Goal: Task Accomplishment & Management: Complete application form

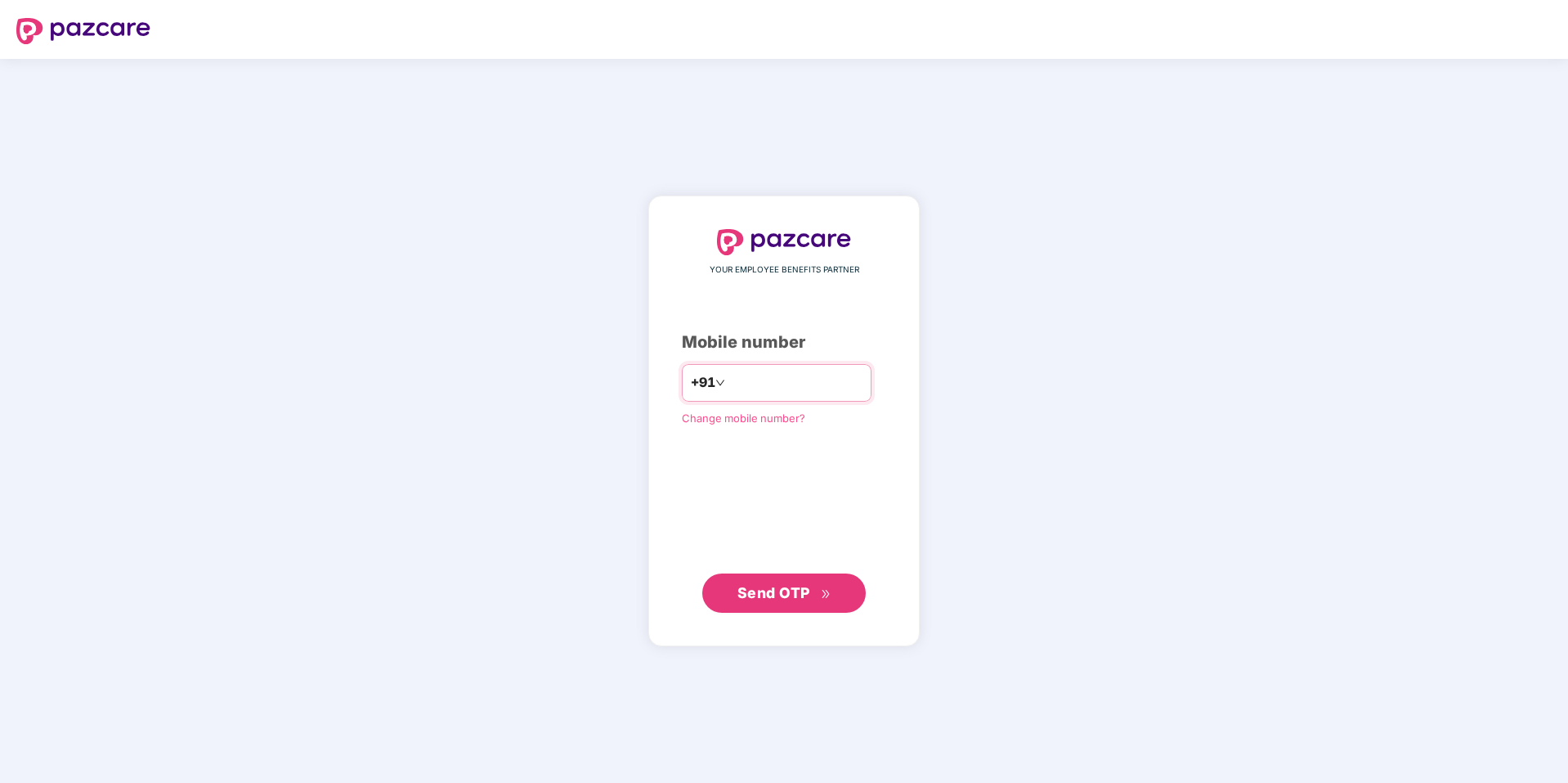
click at [863, 389] on input "number" at bounding box center [796, 382] width 134 height 26
type input "**********"
click at [794, 583] on span "Send OTP" at bounding box center [773, 592] width 72 height 17
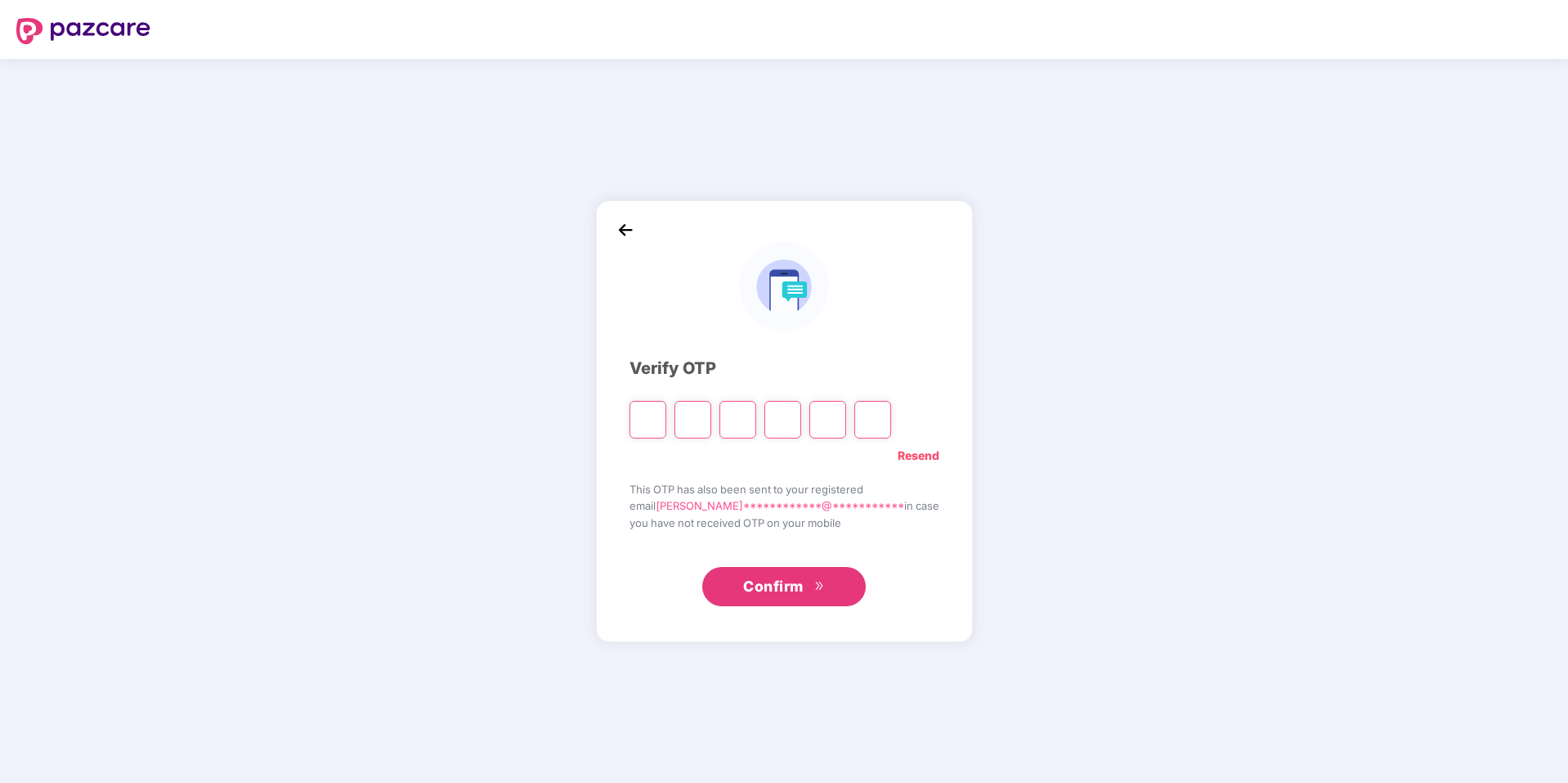
click at [1080, 318] on div "**********" at bounding box center [784, 420] width 1568 height 723
click at [658, 422] on input "Please enter verification code. Digit 1" at bounding box center [648, 419] width 37 height 38
type input "*"
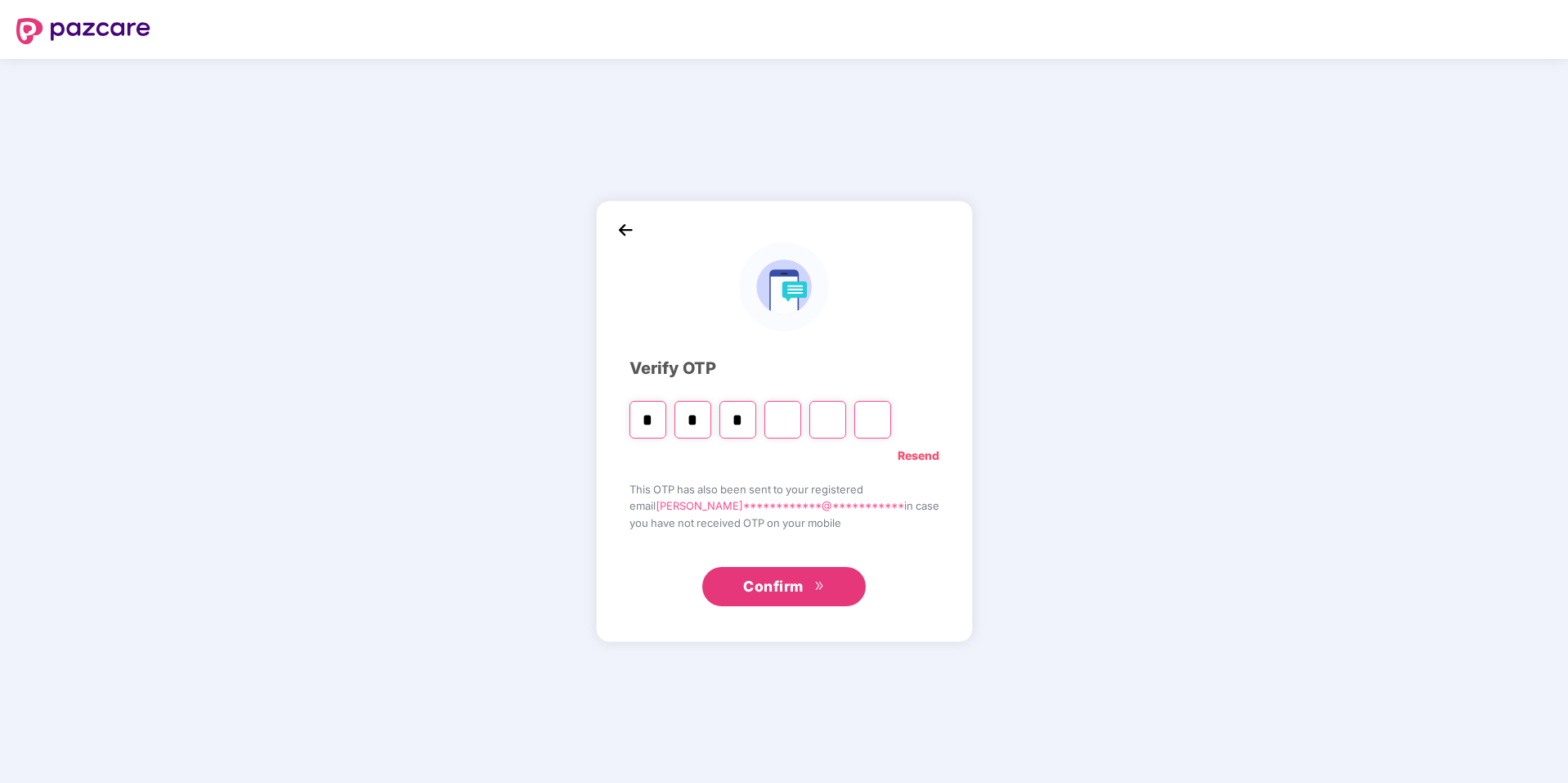
type input "*"
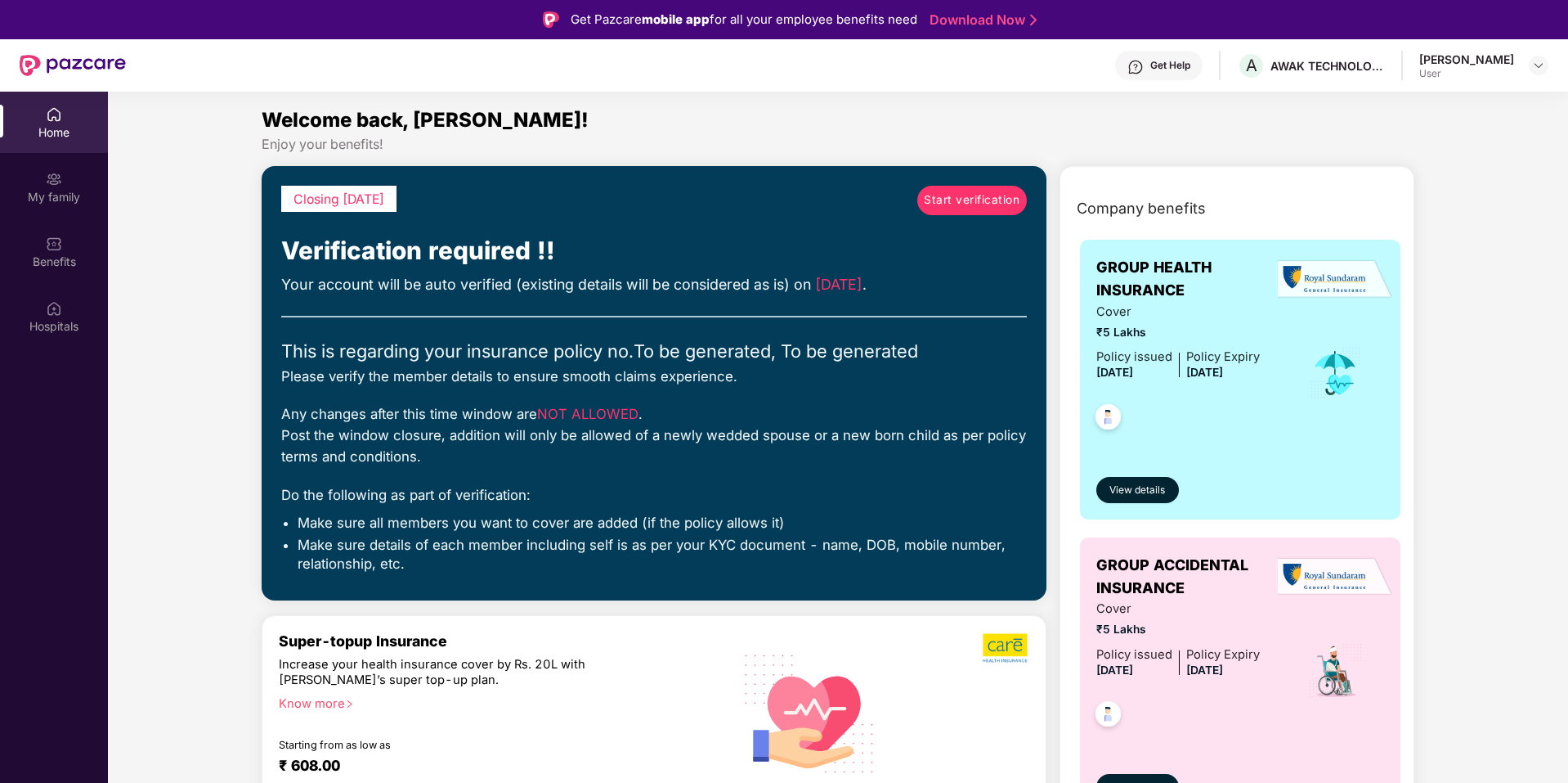
click at [977, 191] on span "Start verification" at bounding box center [971, 200] width 95 height 18
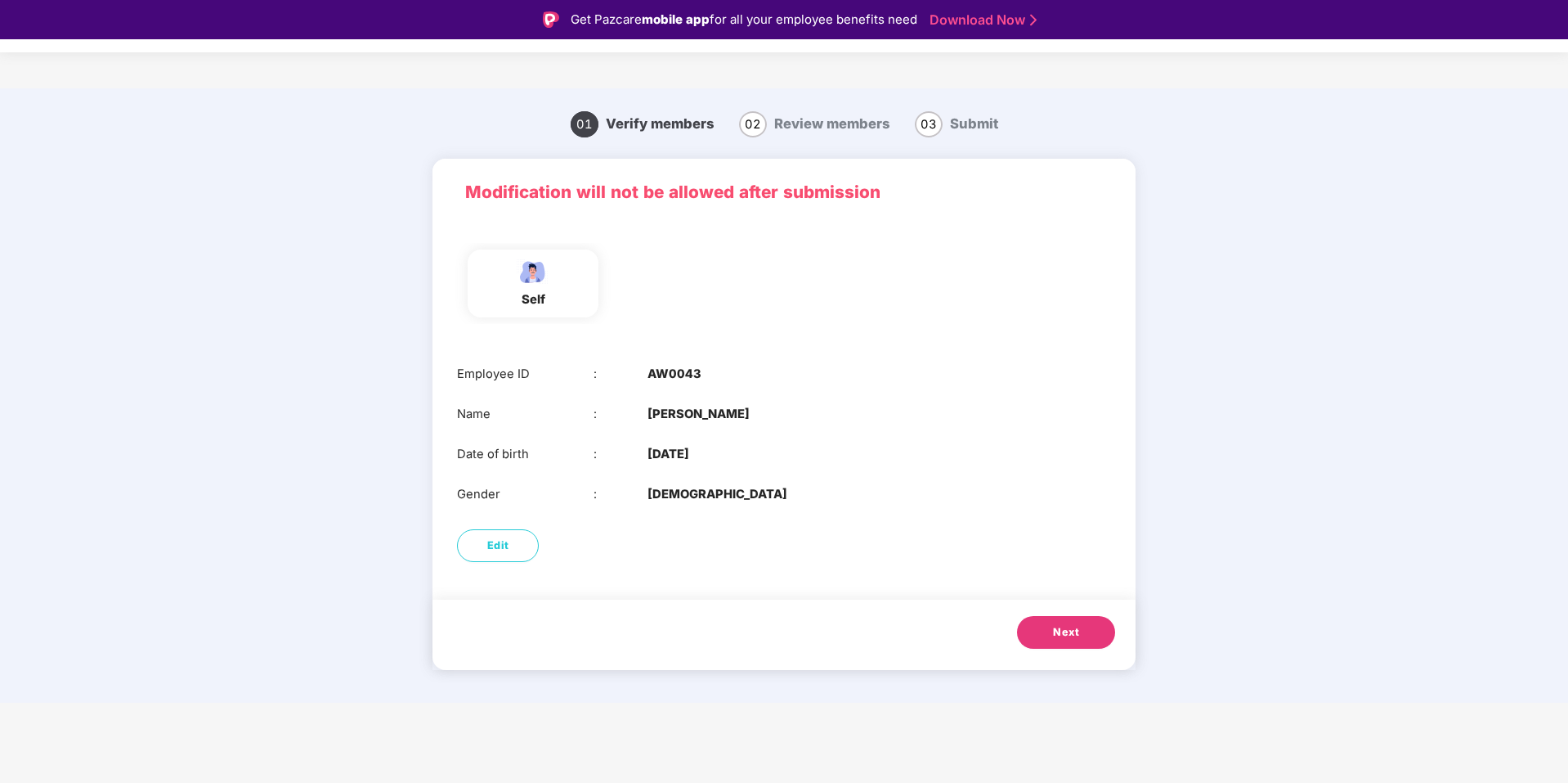
click at [1059, 641] on button "Next" at bounding box center [1067, 633] width 98 height 33
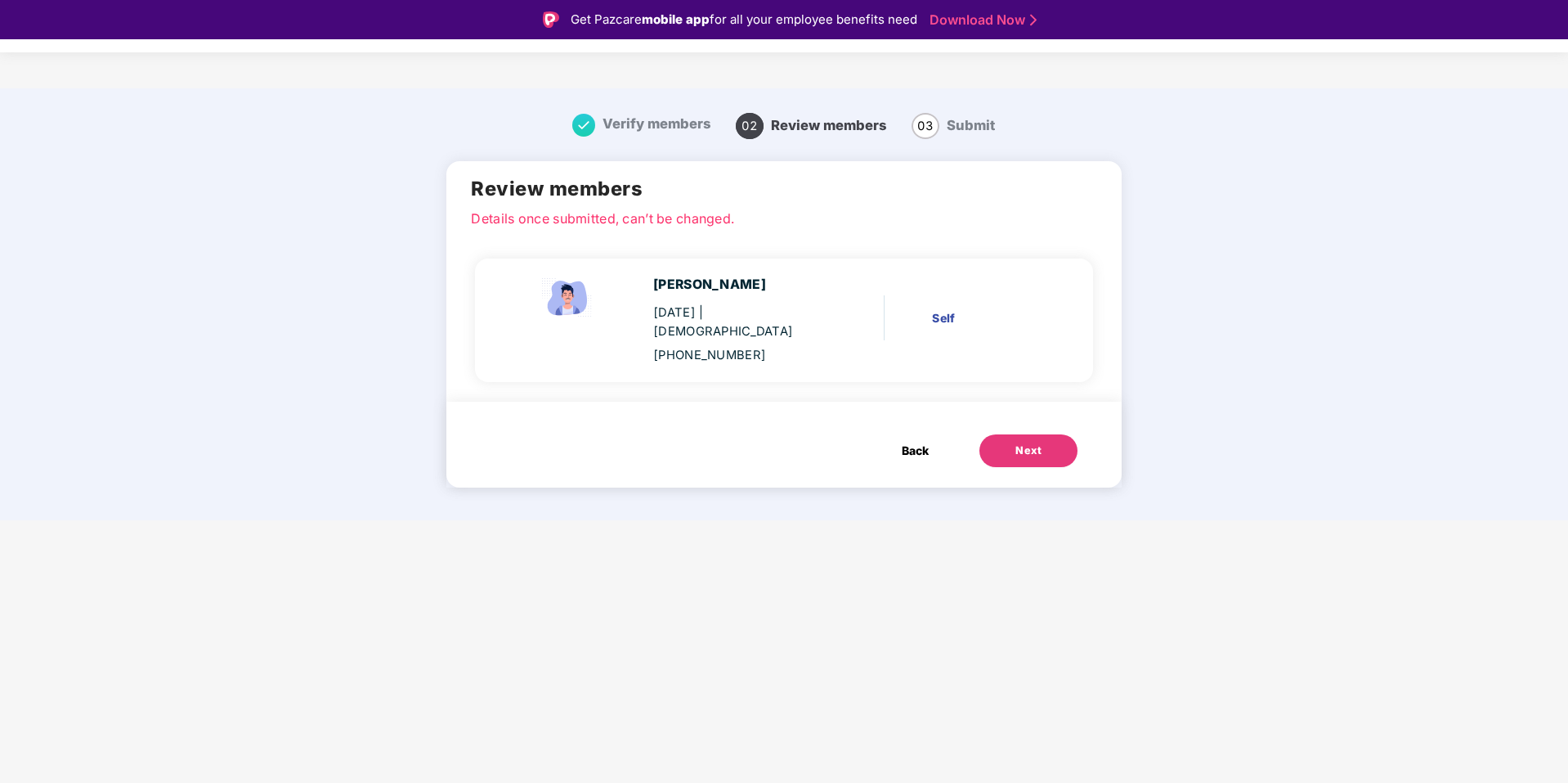
scroll to position [40, 0]
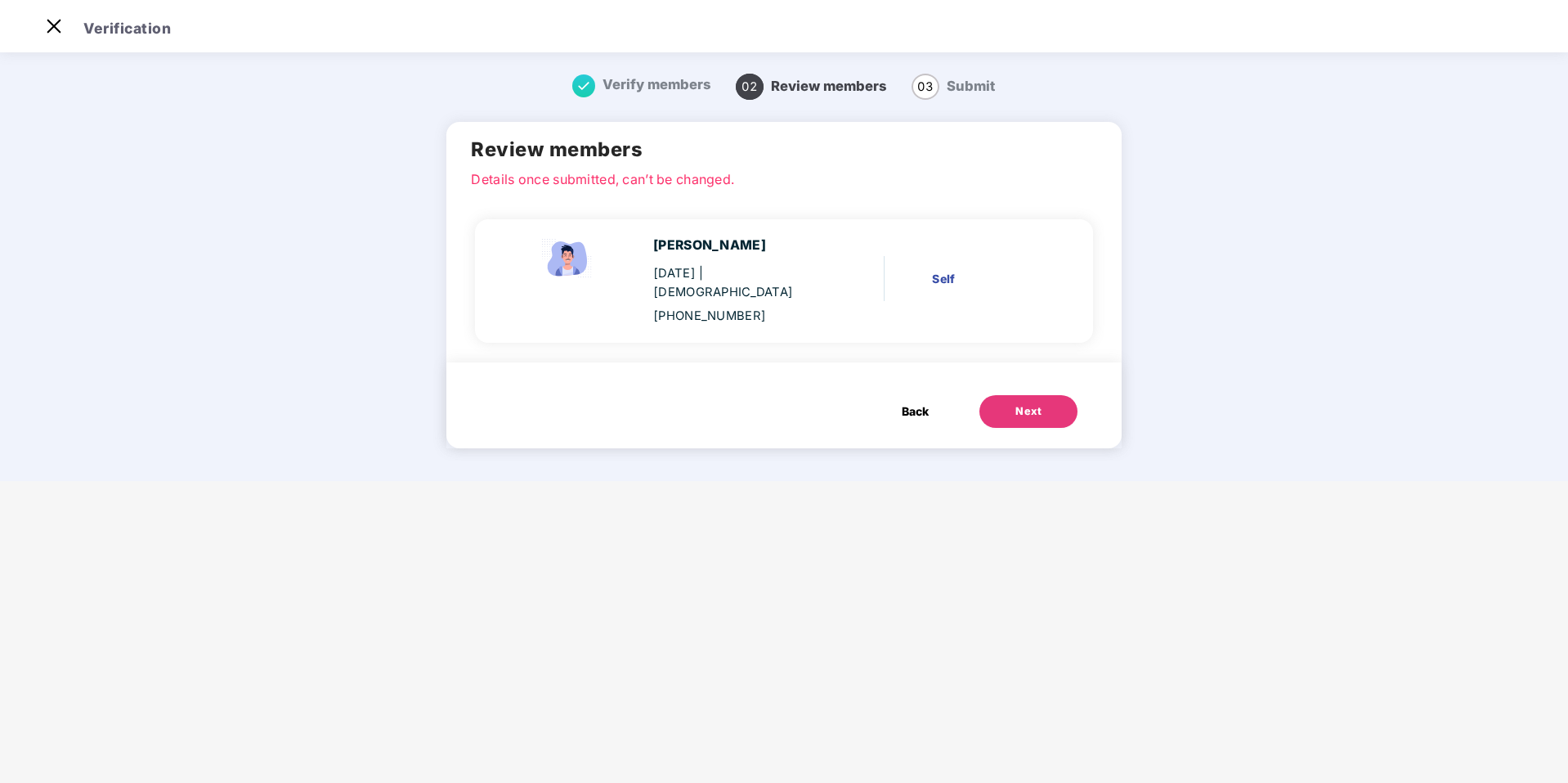
click at [1065, 396] on button "Next" at bounding box center [1029, 412] width 98 height 33
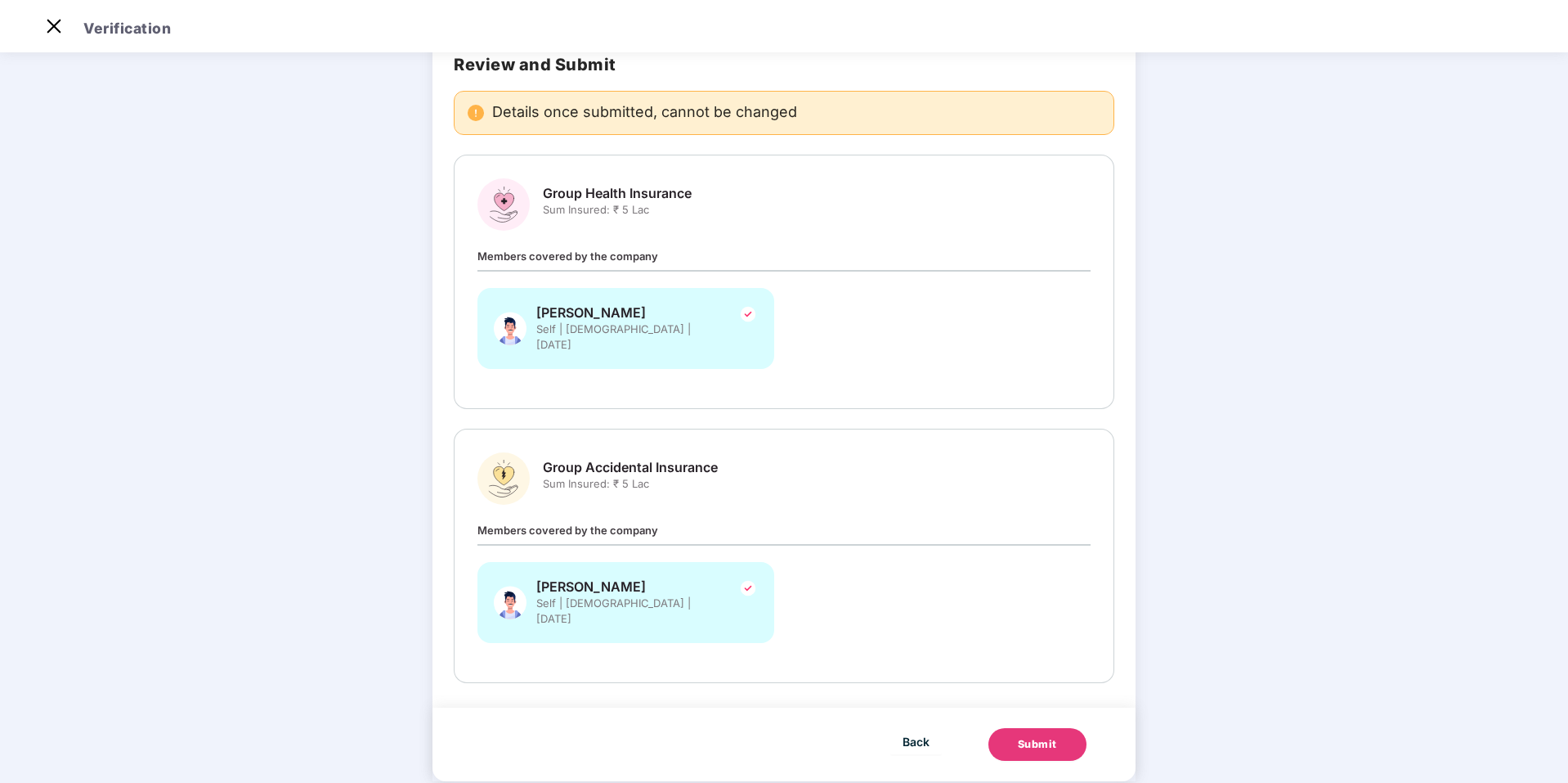
click at [1008, 728] on button "Submit" at bounding box center [1038, 744] width 98 height 33
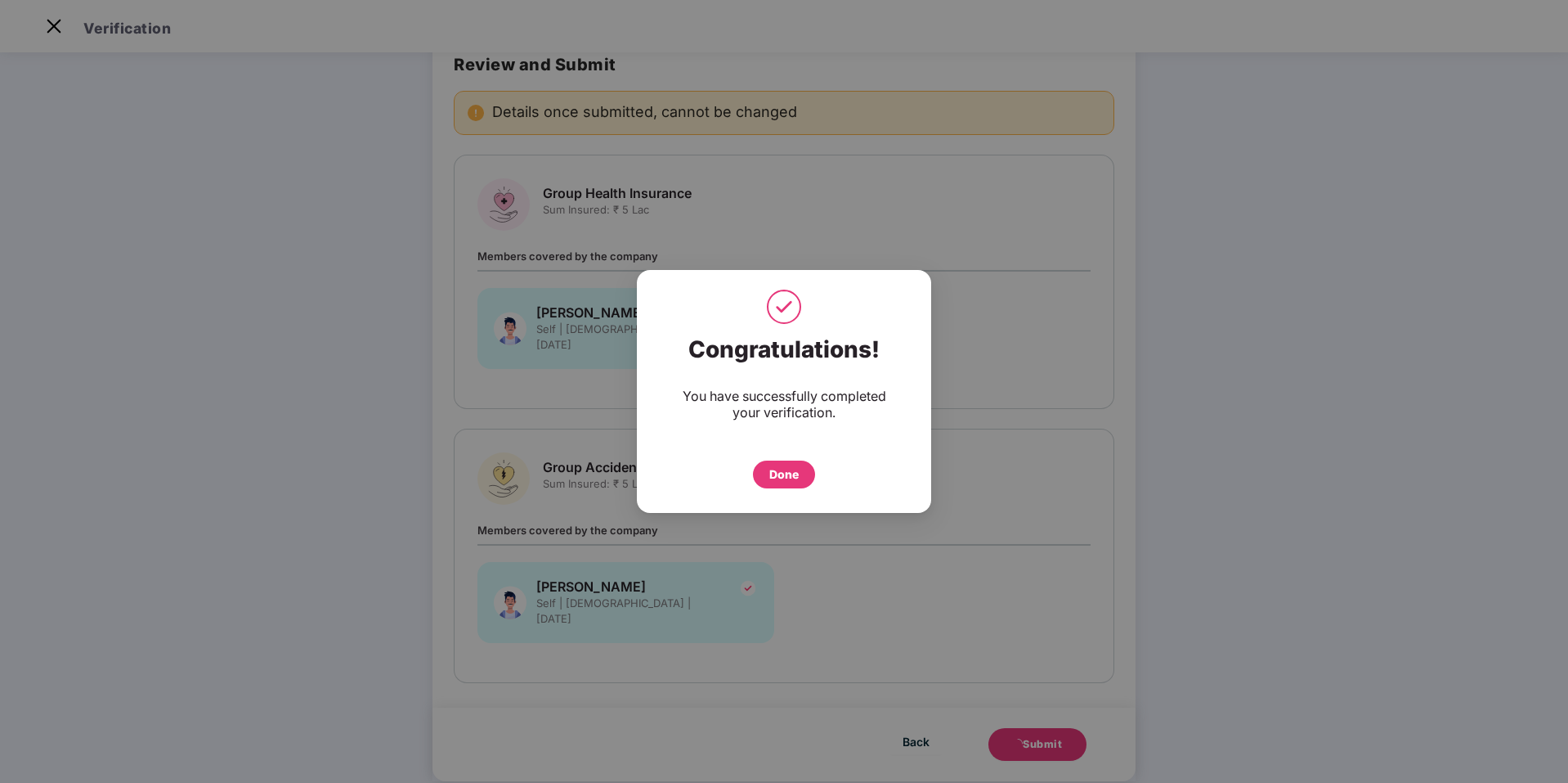
click at [768, 462] on div "Done" at bounding box center [784, 473] width 62 height 28
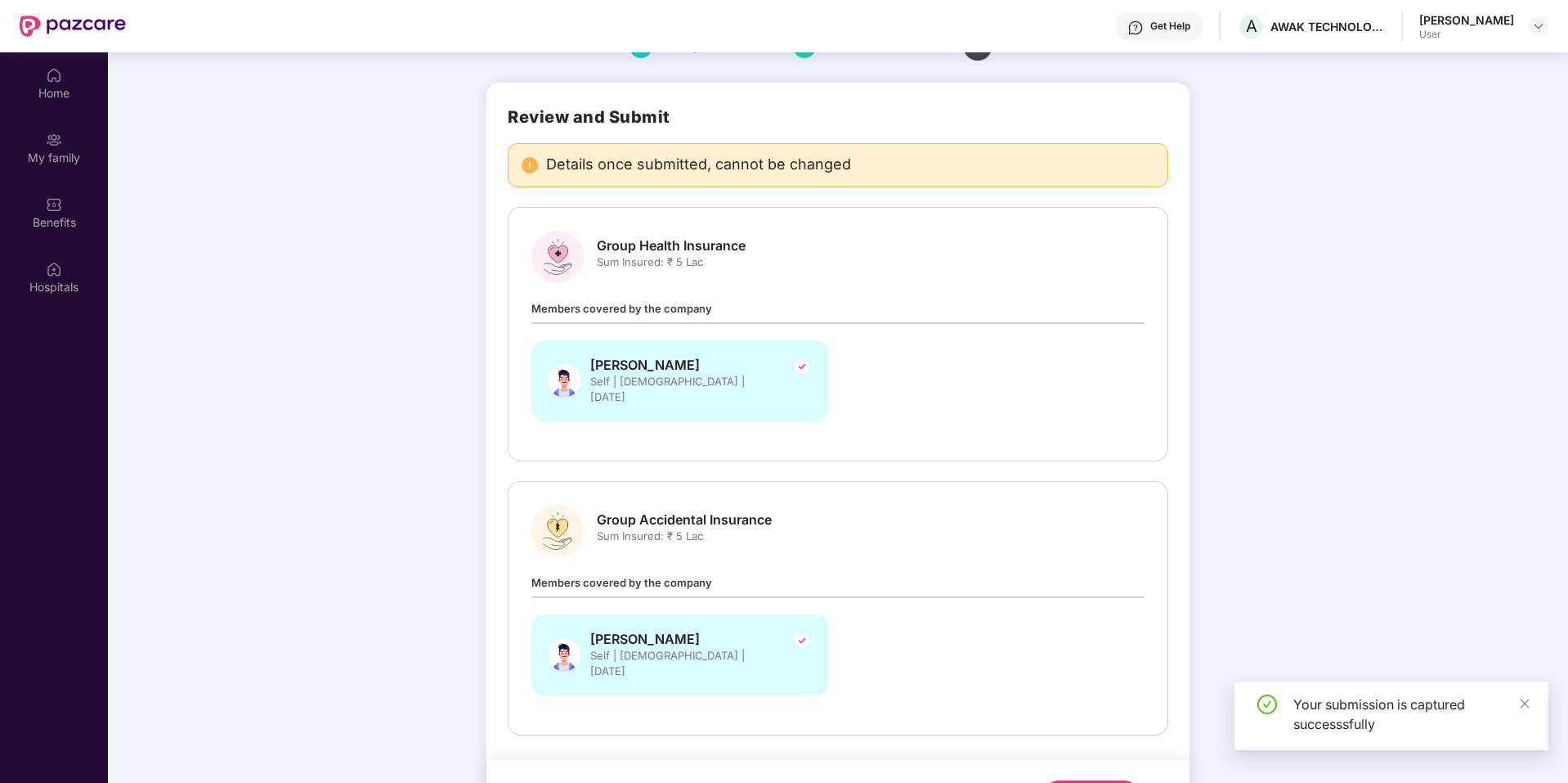
scroll to position [92, 0]
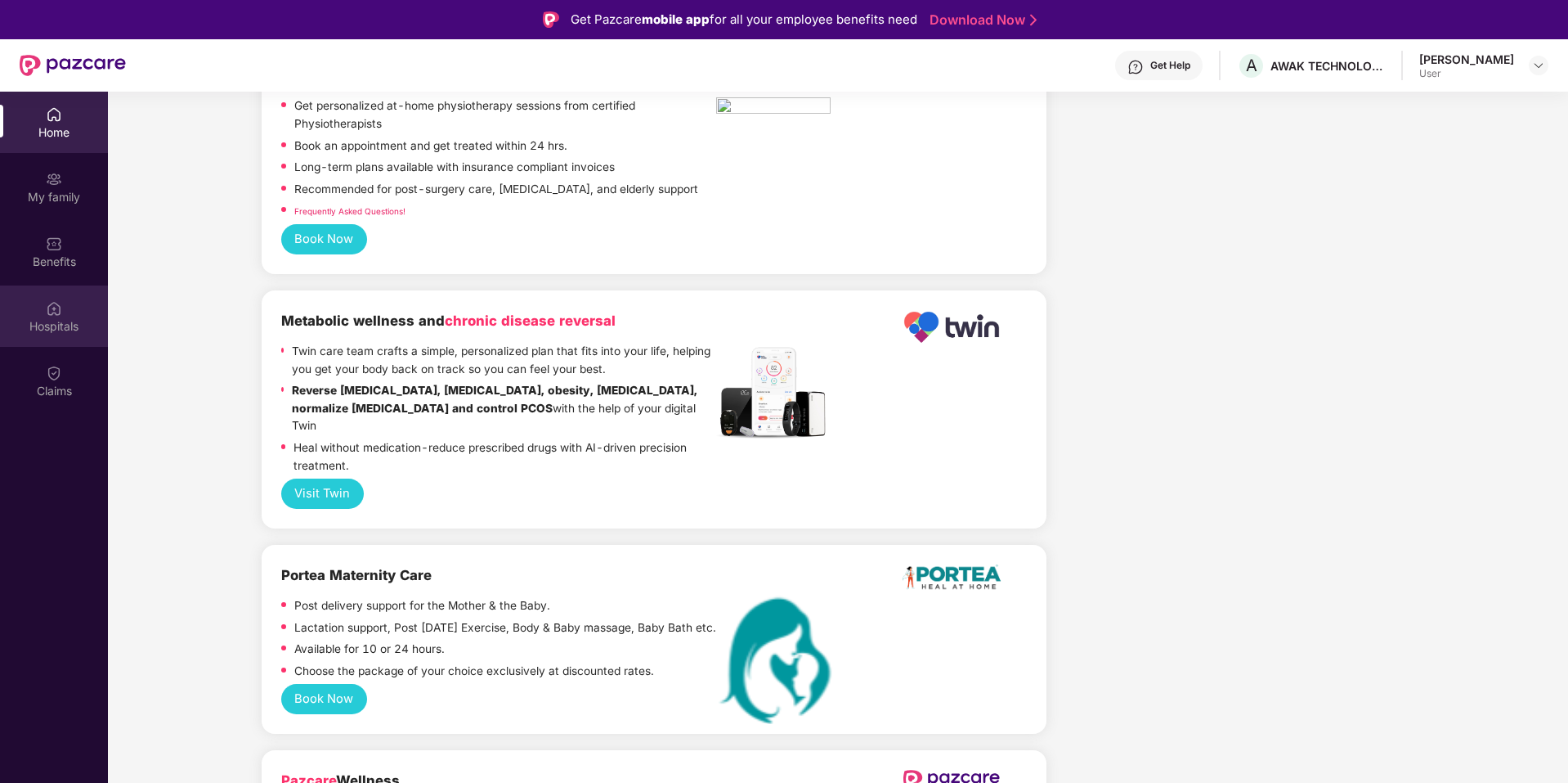
scroll to position [3435, 0]
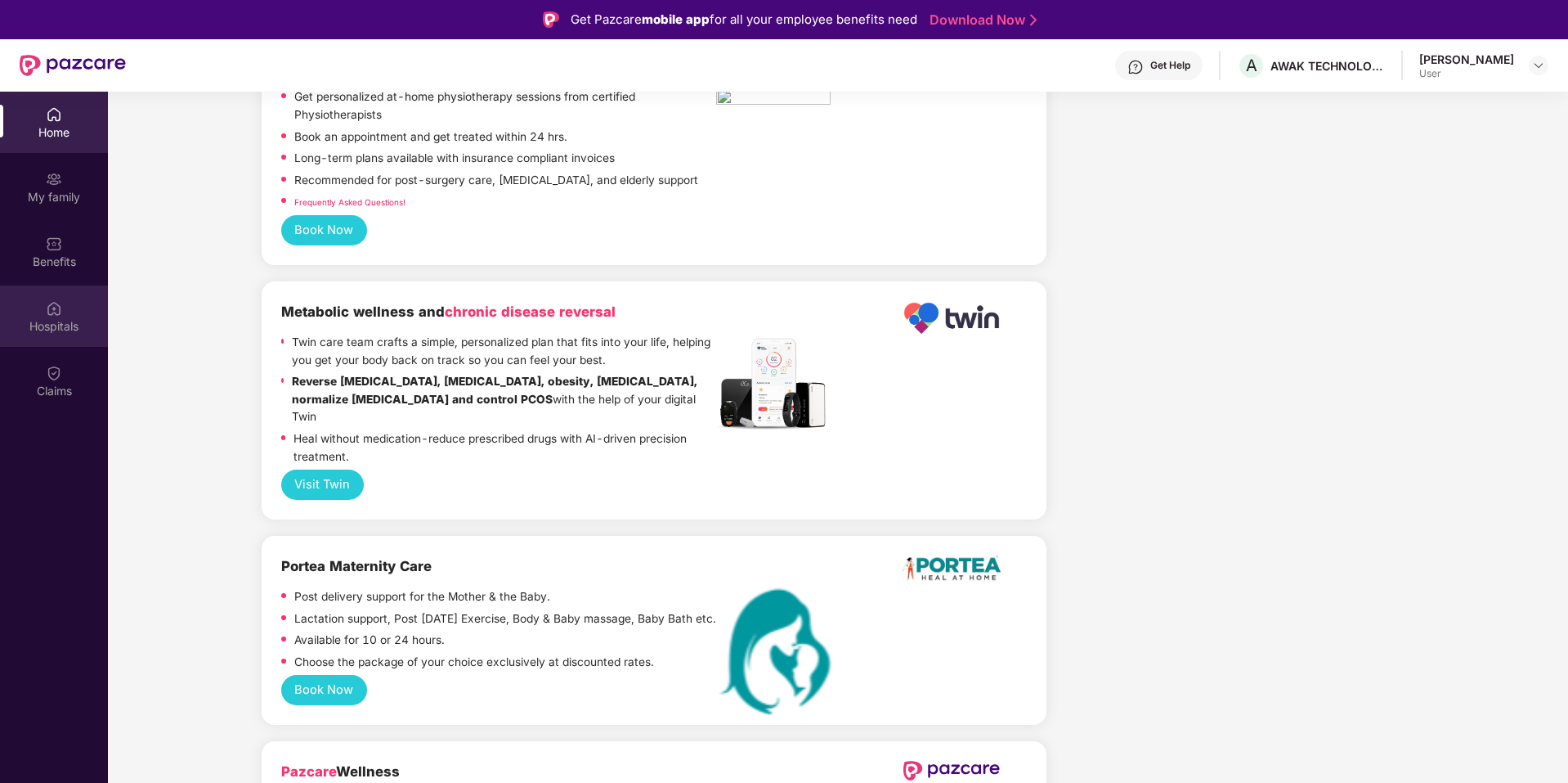
click at [79, 316] on div "Hospitals" at bounding box center [54, 316] width 108 height 62
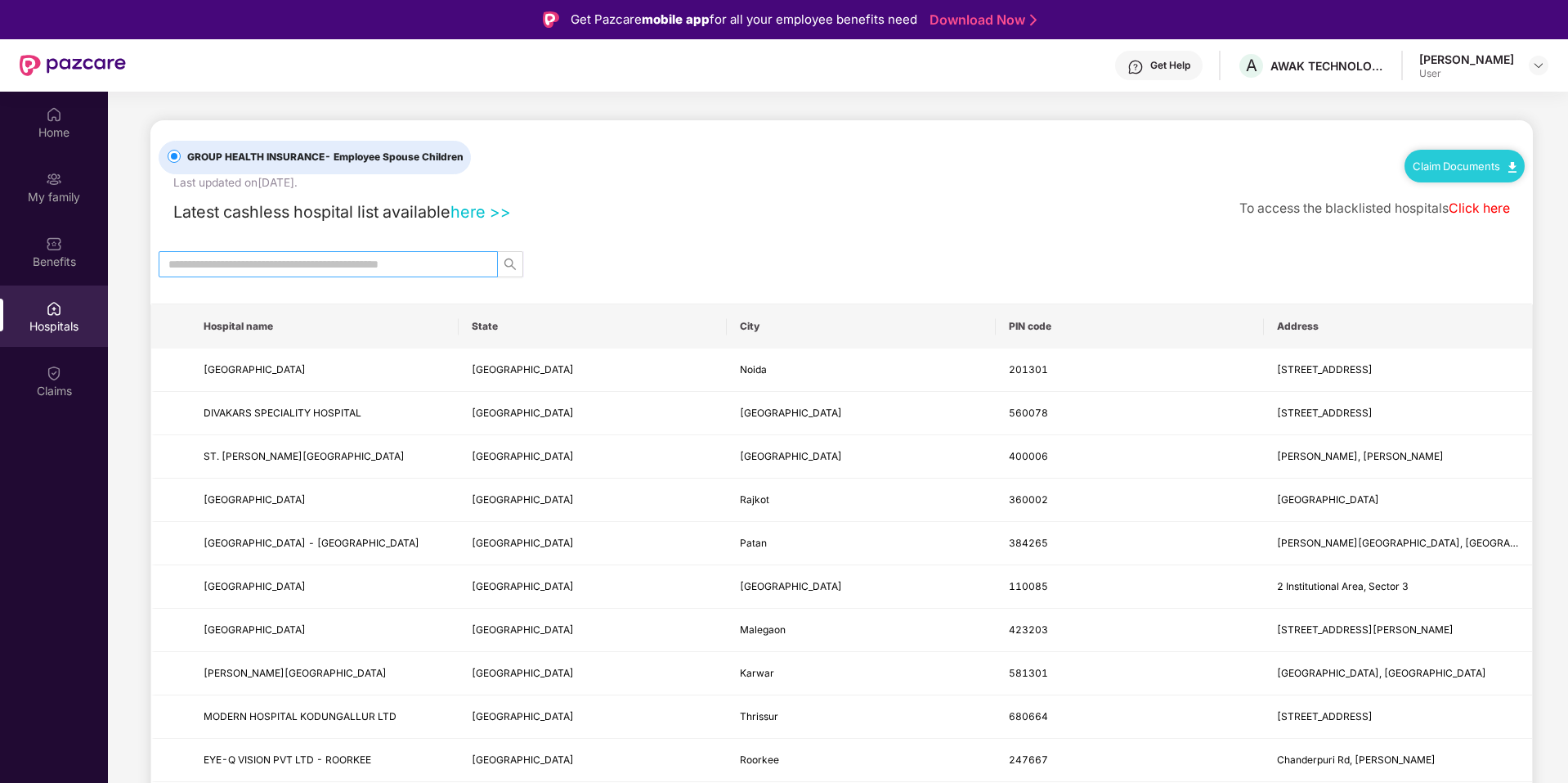
click at [476, 267] on span at bounding box center [329, 263] width 339 height 26
type input "*********"
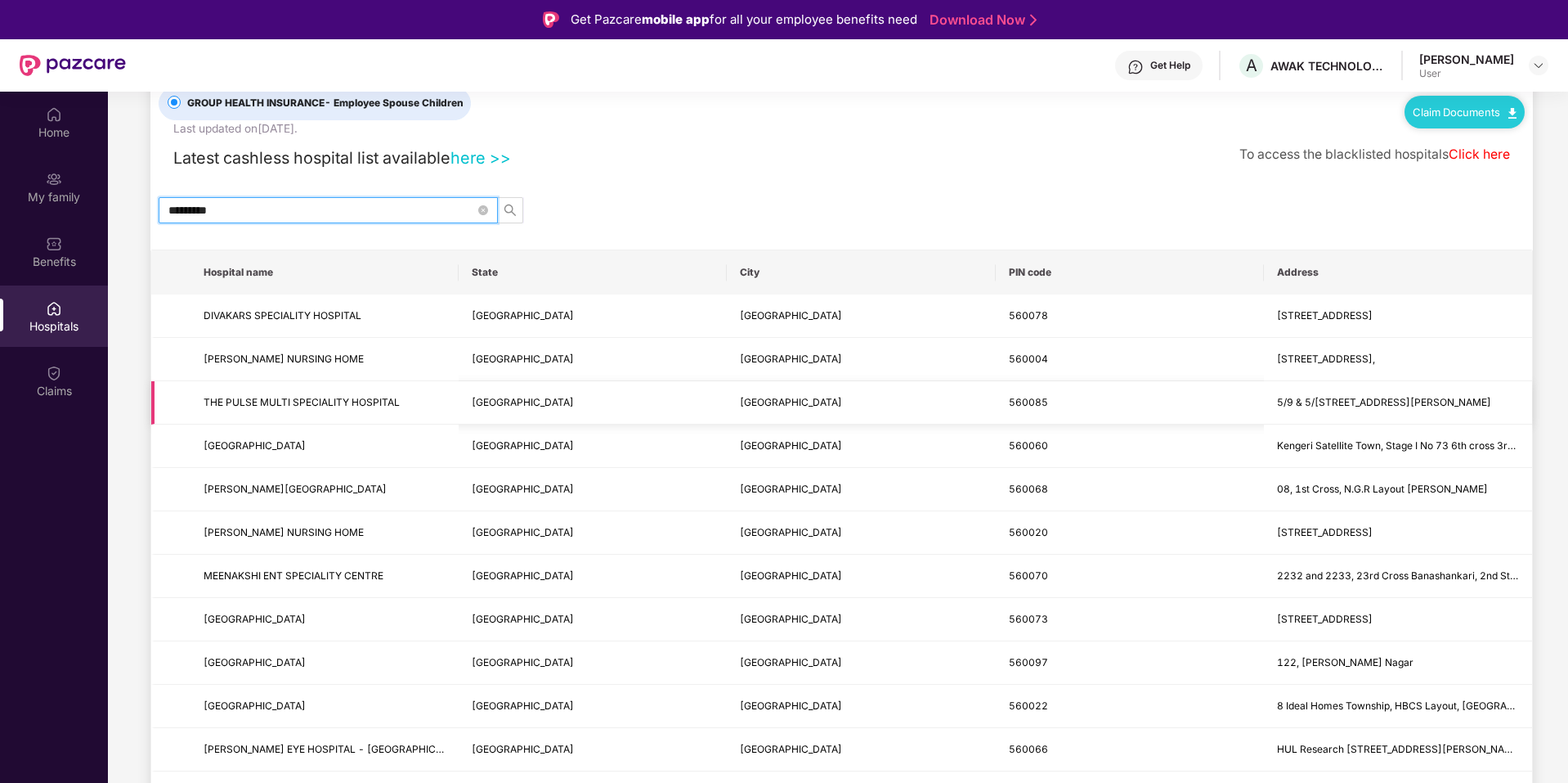
scroll to position [82, 0]
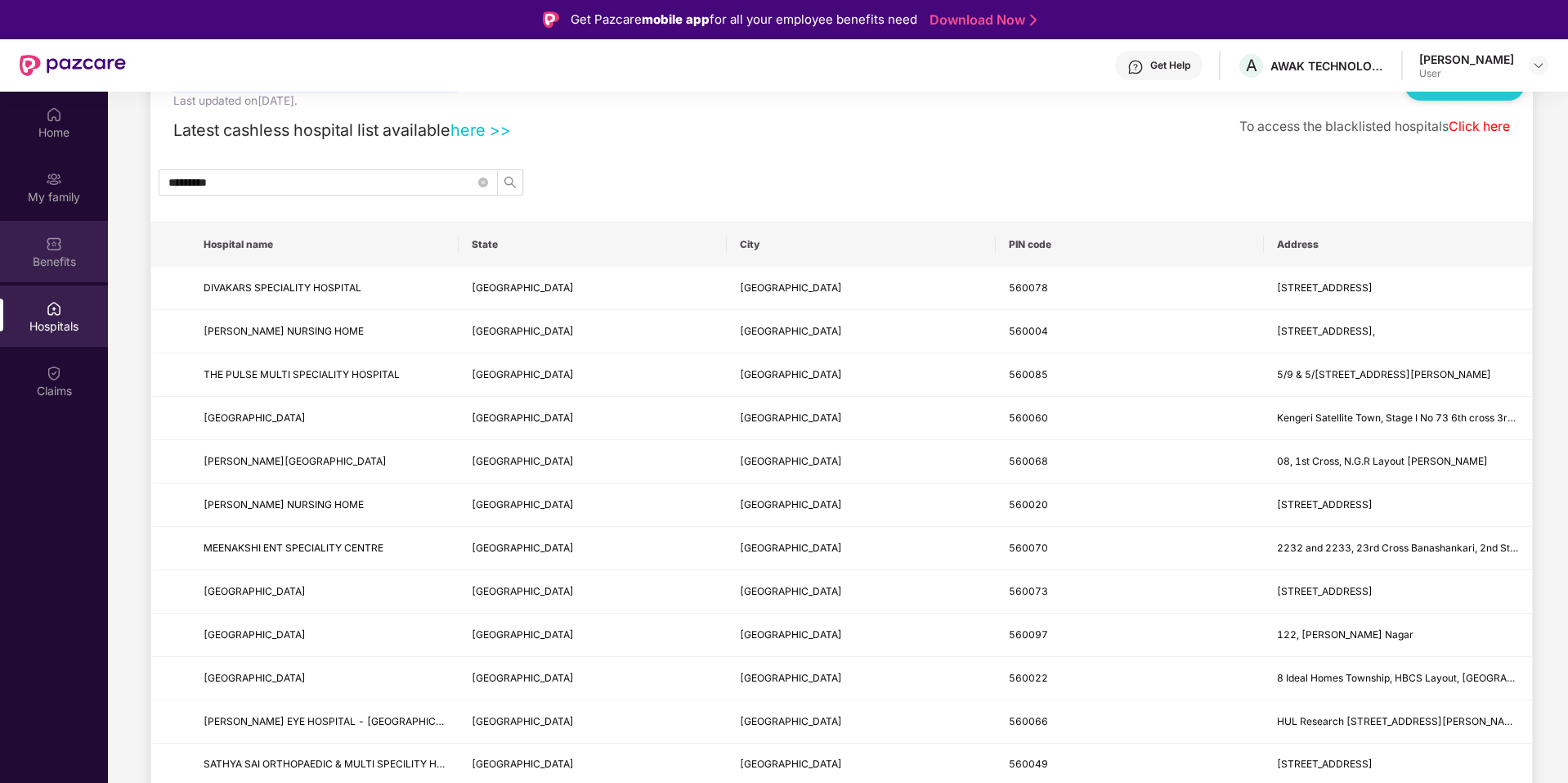
click at [45, 262] on div "Benefits" at bounding box center [54, 261] width 108 height 16
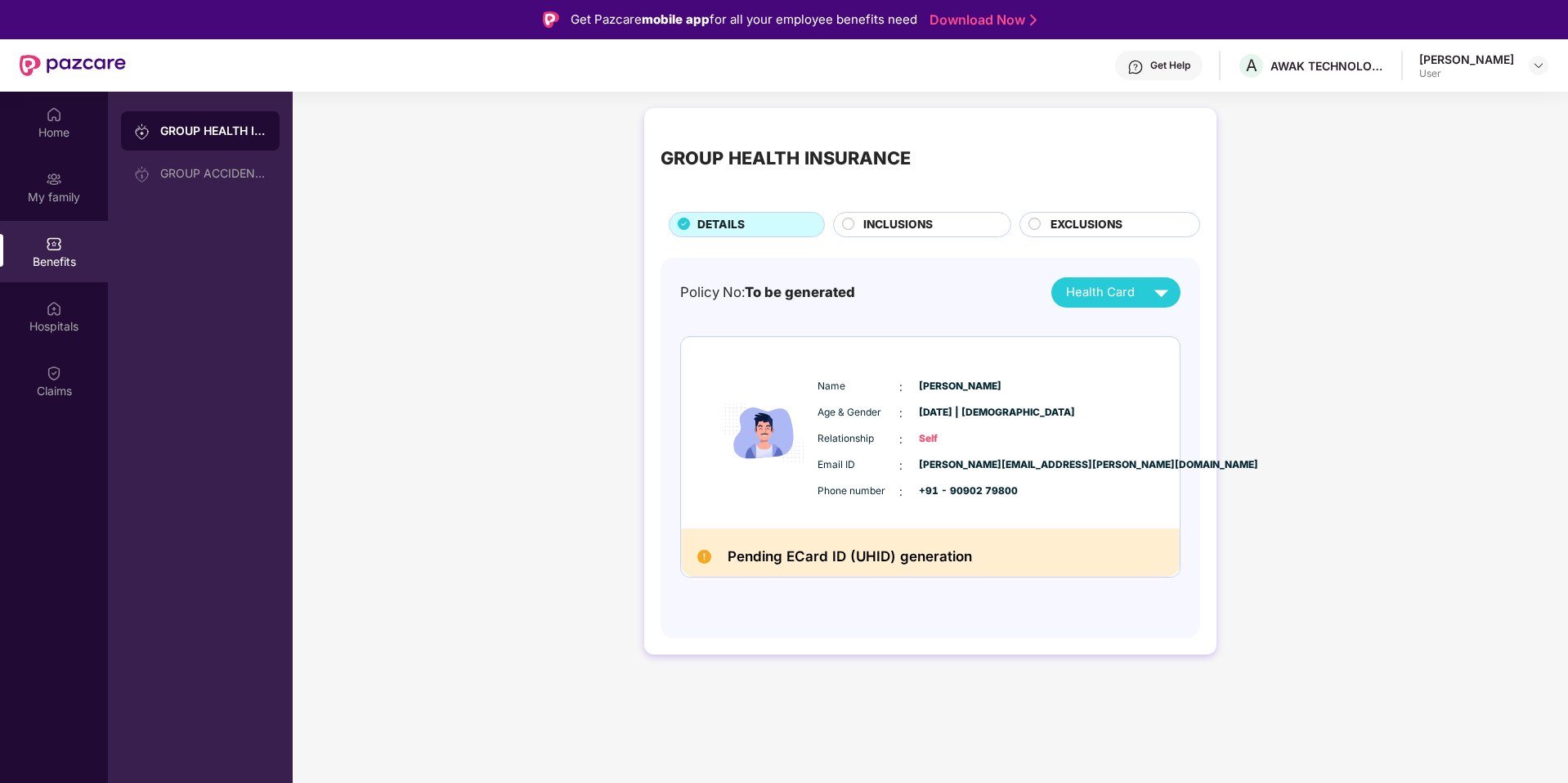
click at [564, 353] on div "GROUP HEALTH INSURANCE DETAILS INCLUSIONS EXCLUSIONS Policy No: To be generated…" at bounding box center [931, 389] width 1276 height 579
click at [188, 178] on div "GROUP ACCIDENTAL INSURANCE" at bounding box center [213, 174] width 106 height 14
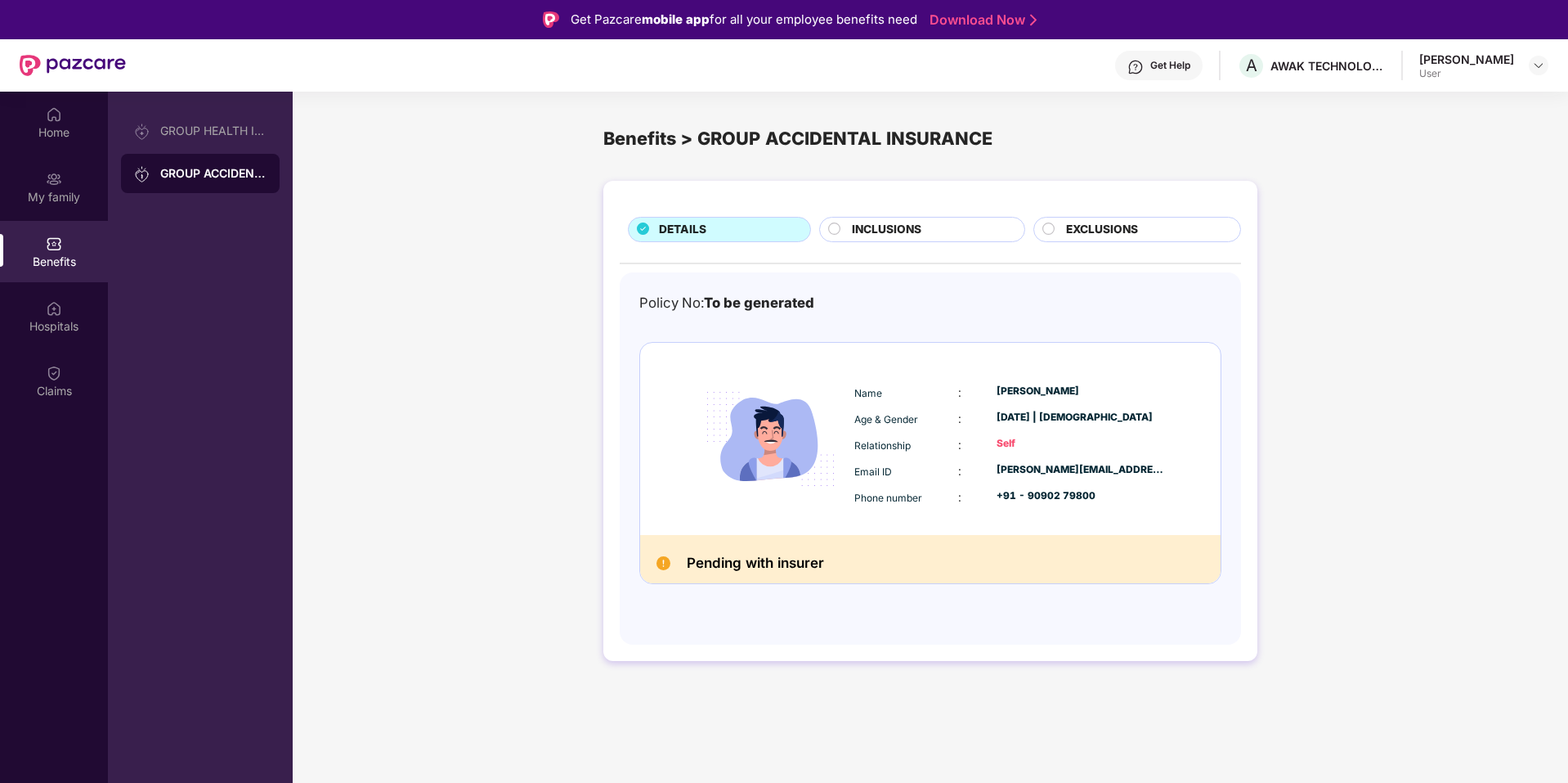
click at [914, 224] on span "INCLUSIONS" at bounding box center [887, 230] width 69 height 18
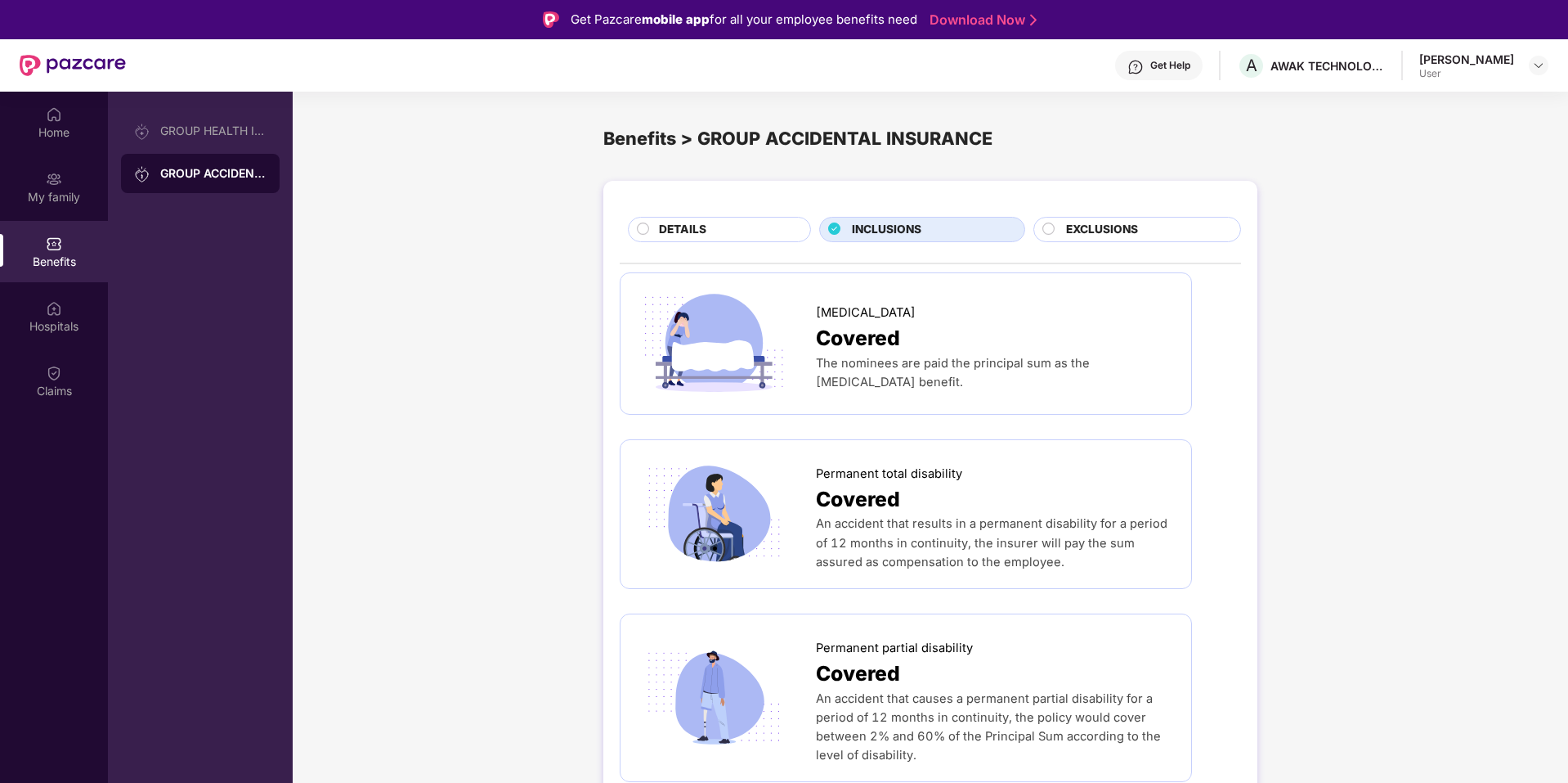
click at [1120, 222] on span "EXCLUSIONS" at bounding box center [1102, 230] width 72 height 18
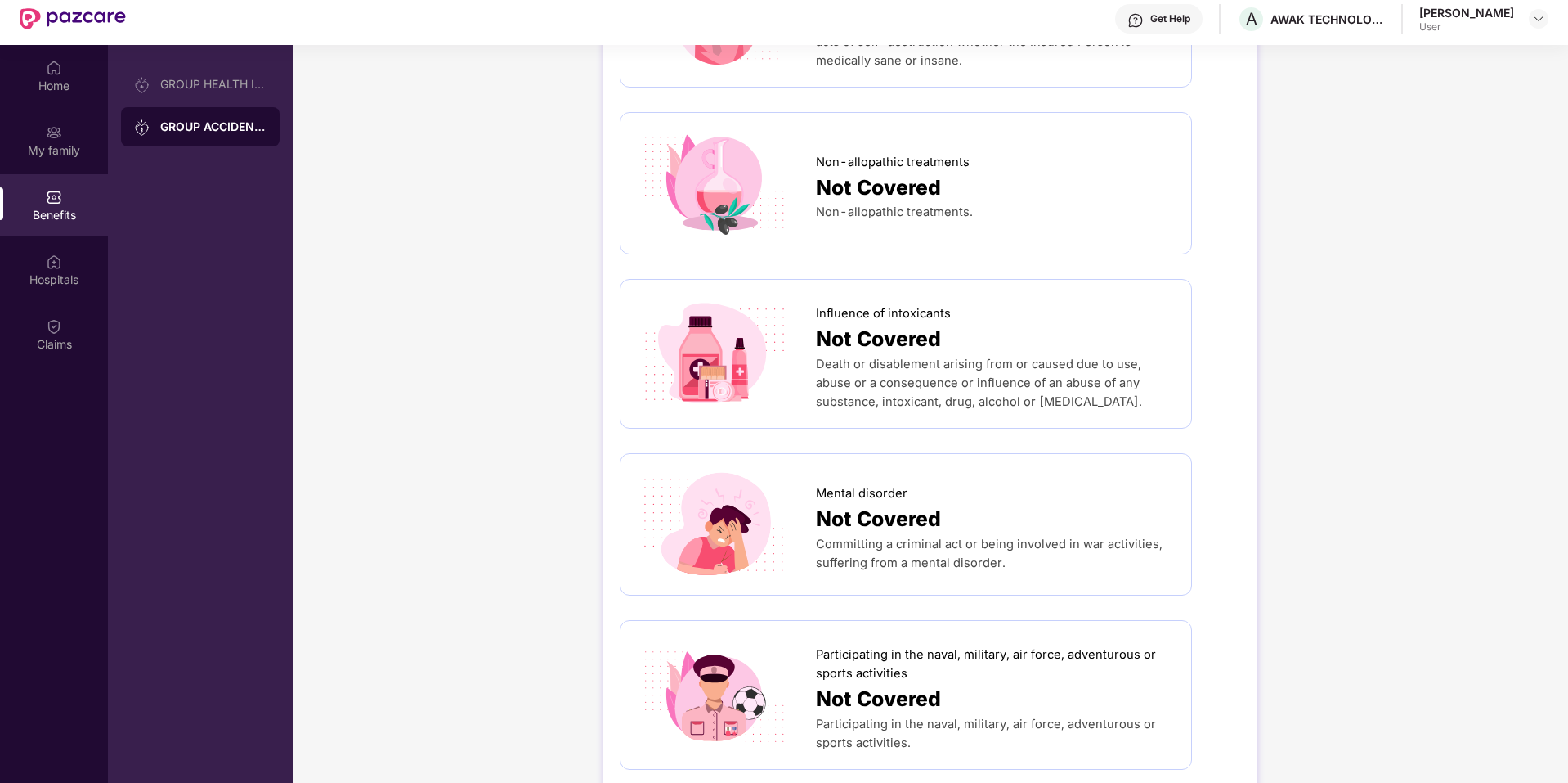
scroll to position [92, 0]
